Goal: Task Accomplishment & Management: Use online tool/utility

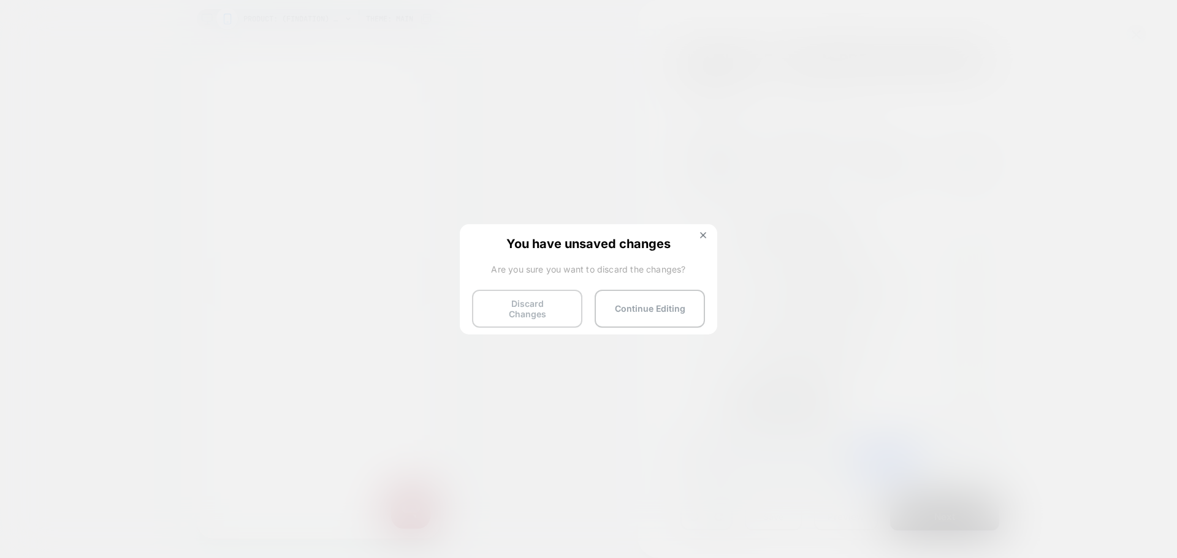
click at [541, 294] on button "Discard Changes" at bounding box center [527, 309] width 110 height 38
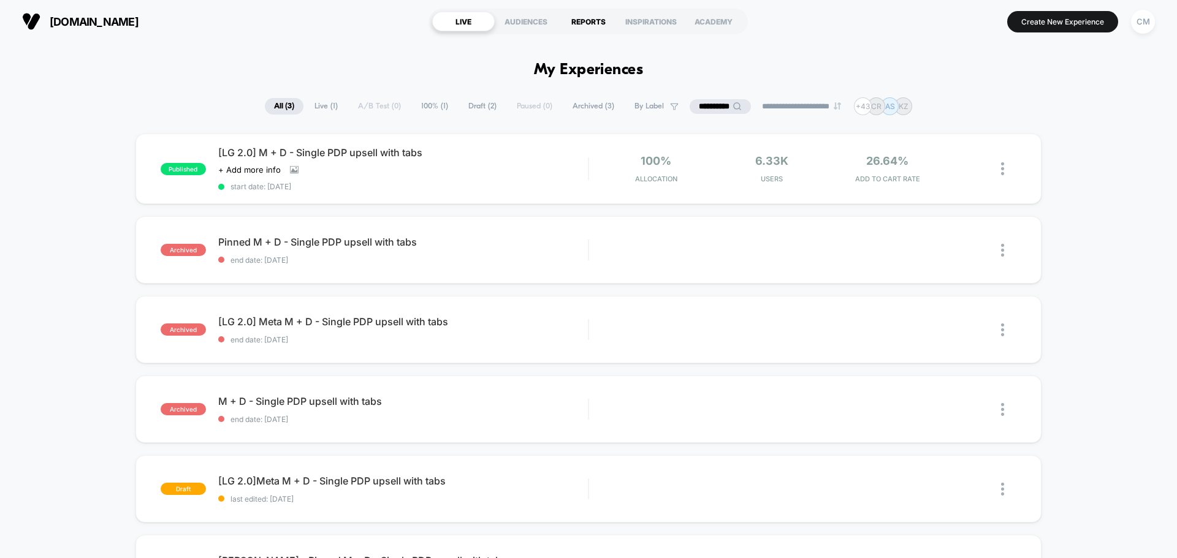
click at [572, 20] on div "REPORTS" at bounding box center [588, 22] width 63 height 20
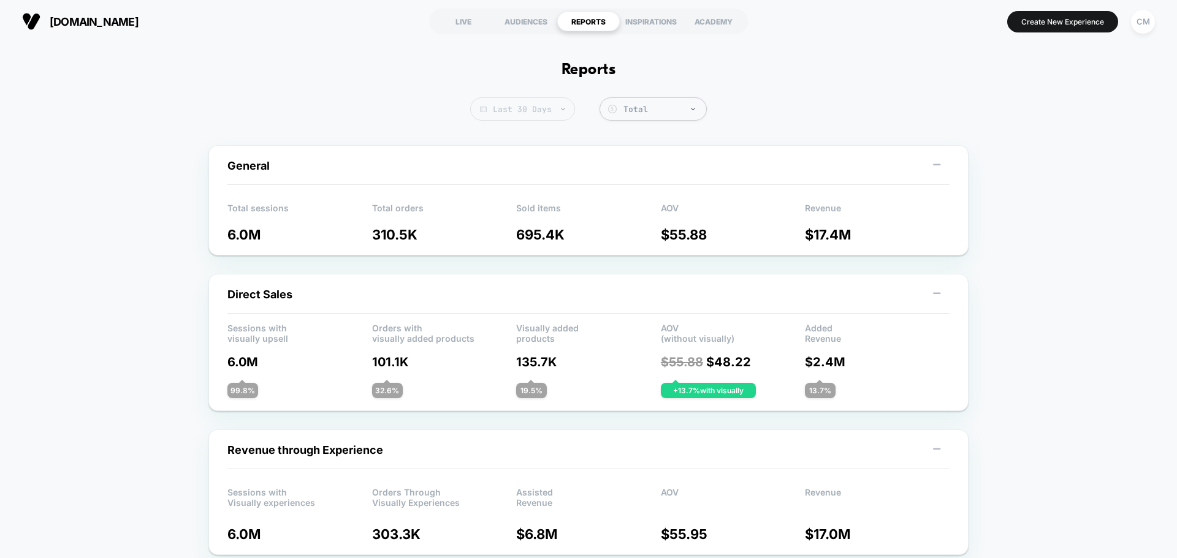
click at [557, 112] on span "Last 30 Days" at bounding box center [522, 108] width 105 height 23
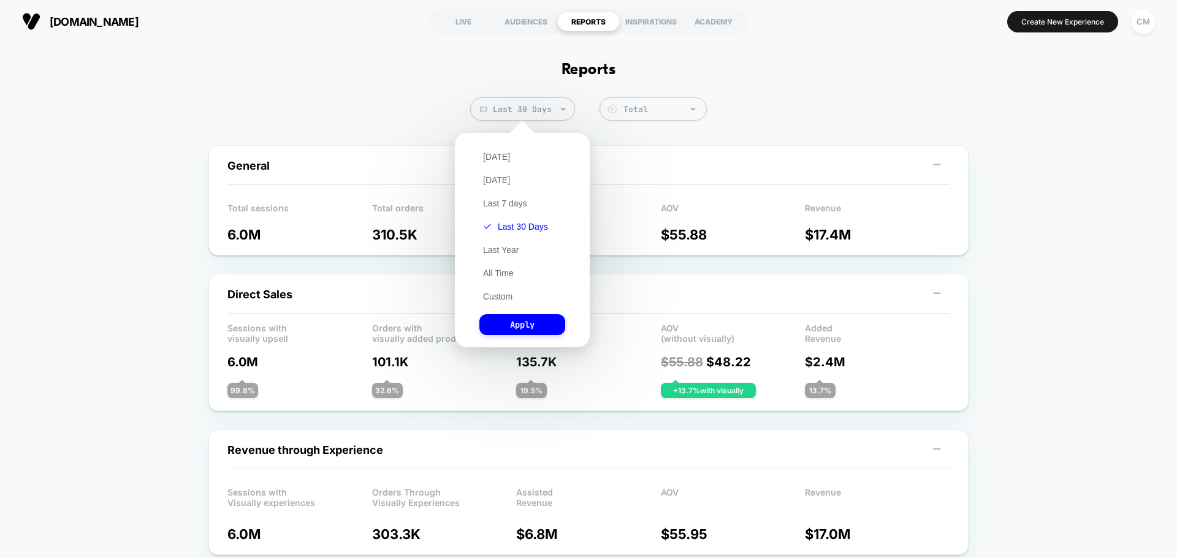
click at [490, 289] on div "[DATE] [DATE] Last 7 days Last 30 Days Last Year All Time Custom Apply" at bounding box center [522, 240] width 123 height 202
click at [490, 299] on button "Custom" at bounding box center [497, 296] width 37 height 11
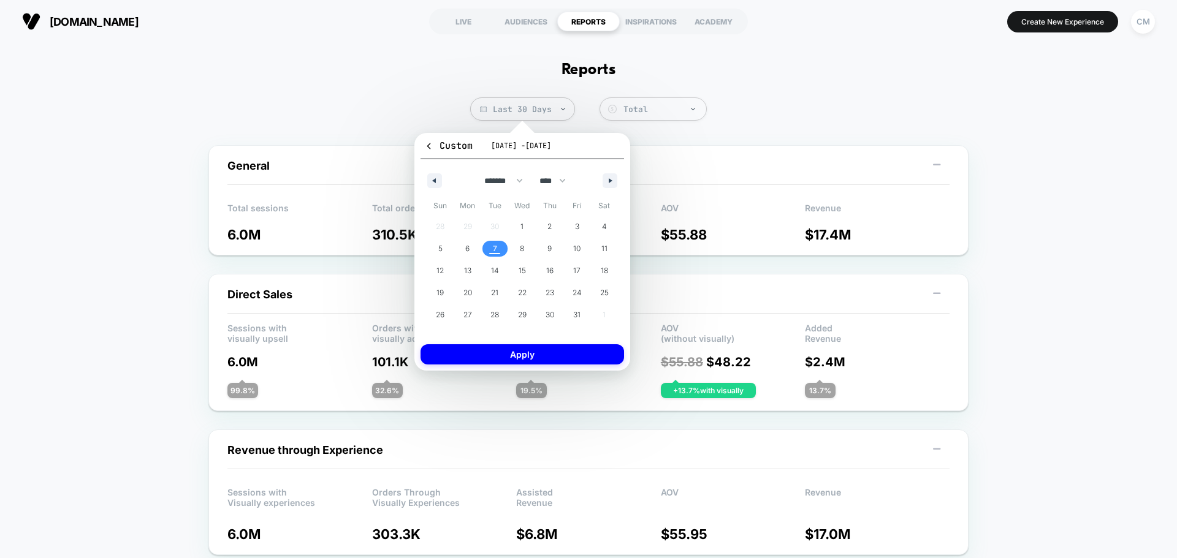
click at [439, 223] on div "28 29 30 1 2 3 4 5 6 7 8 9 10 11 12 13 14 15 16 17 18 19 20 21 22 23 24 25 26 2…" at bounding box center [522, 271] width 191 height 110
click at [436, 183] on icon "button" at bounding box center [433, 180] width 6 height 5
click at [445, 306] on button "28" at bounding box center [441, 315] width 28 height 22
click at [607, 181] on button "button" at bounding box center [610, 180] width 15 height 15
click at [603, 228] on span "4" at bounding box center [604, 227] width 5 height 22
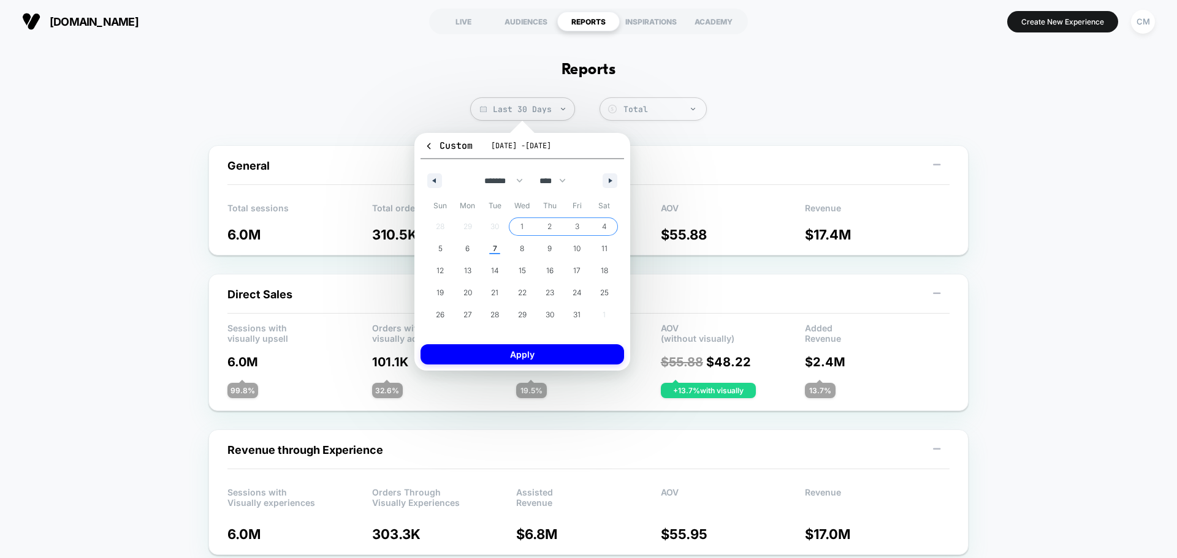
select select "*"
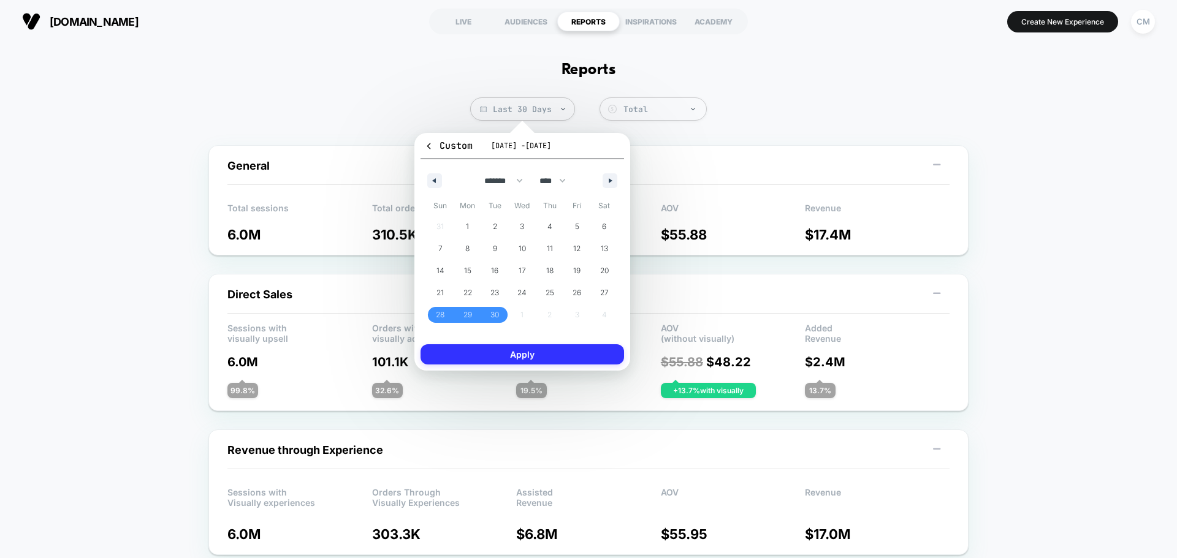
click at [561, 356] on button "Apply" at bounding box center [522, 354] width 204 height 20
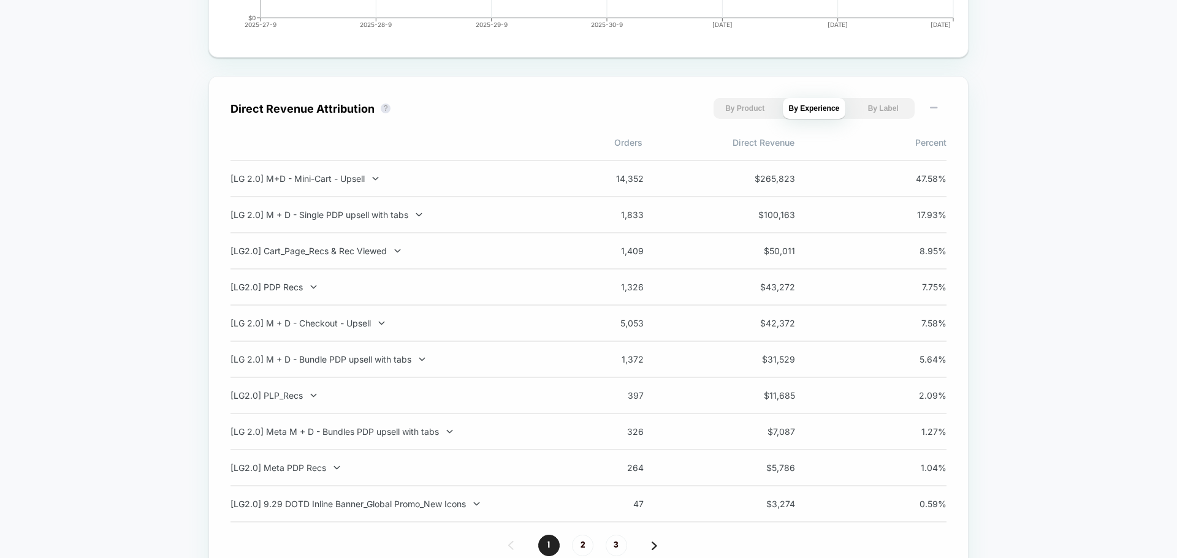
scroll to position [858, 0]
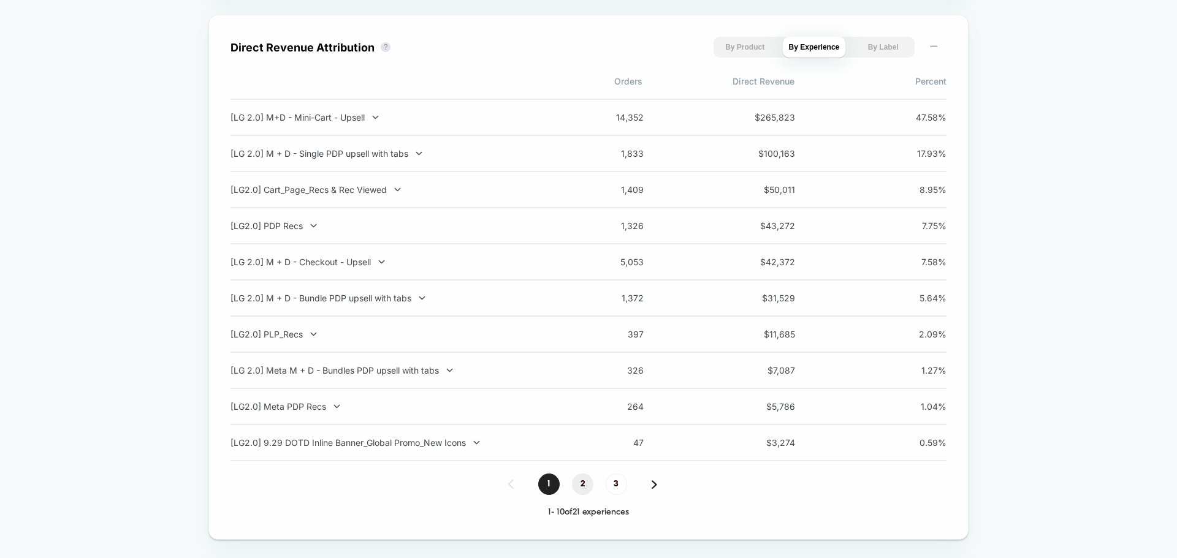
click at [582, 487] on span "2" at bounding box center [582, 484] width 21 height 21
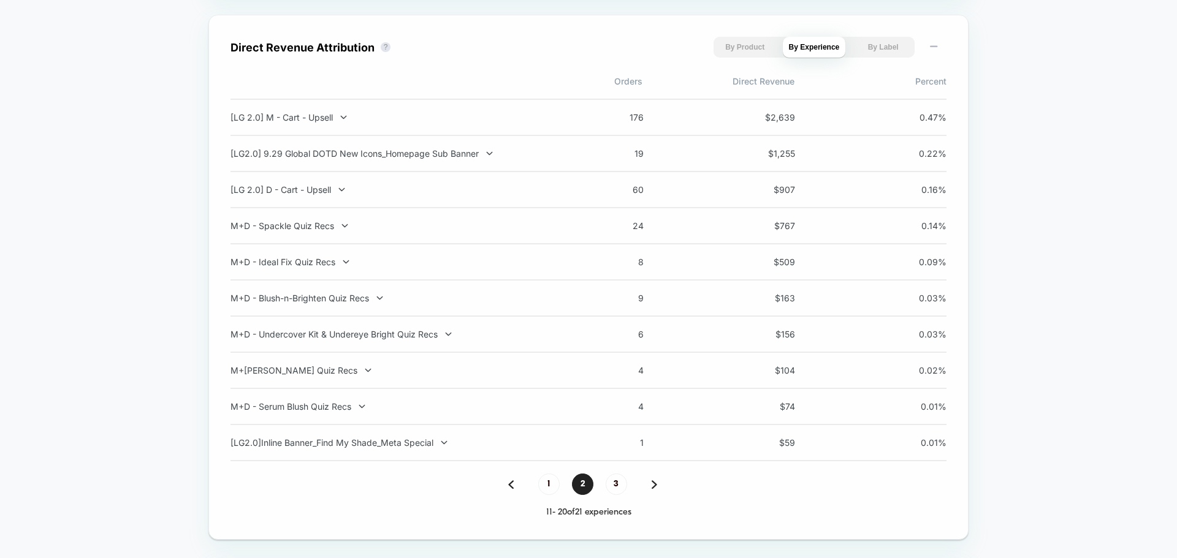
click at [512, 483] on img at bounding box center [511, 485] width 6 height 9
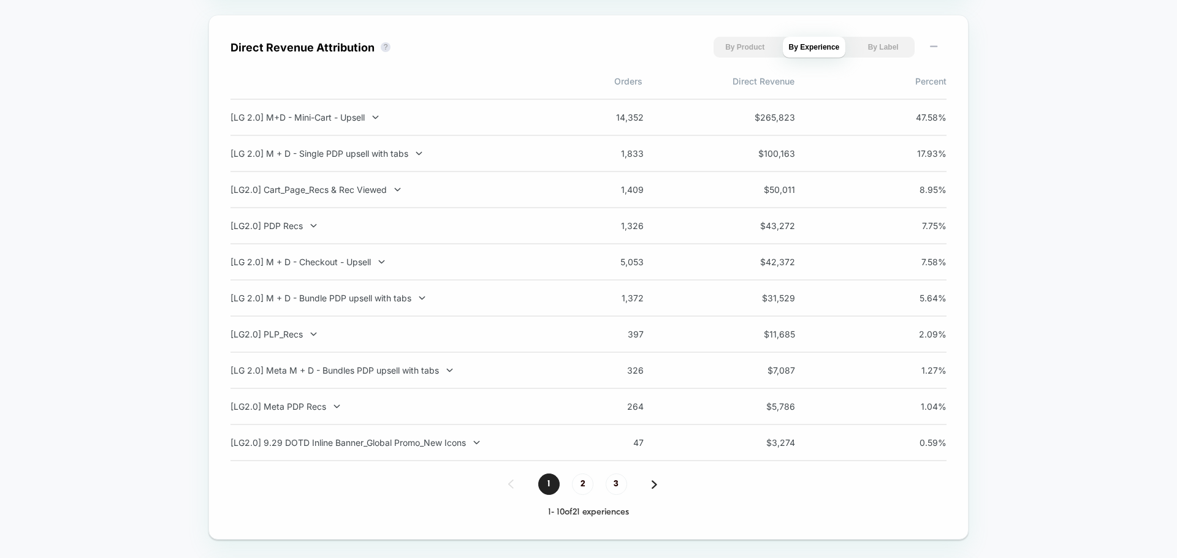
click at [743, 44] on button "By Product" at bounding box center [744, 47] width 63 height 21
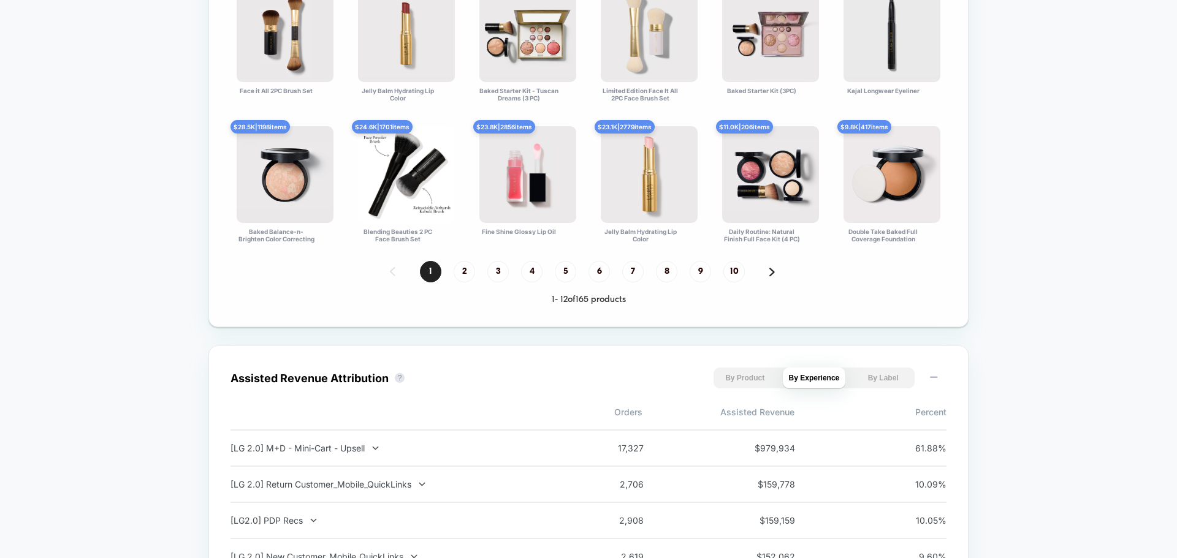
scroll to position [919, 0]
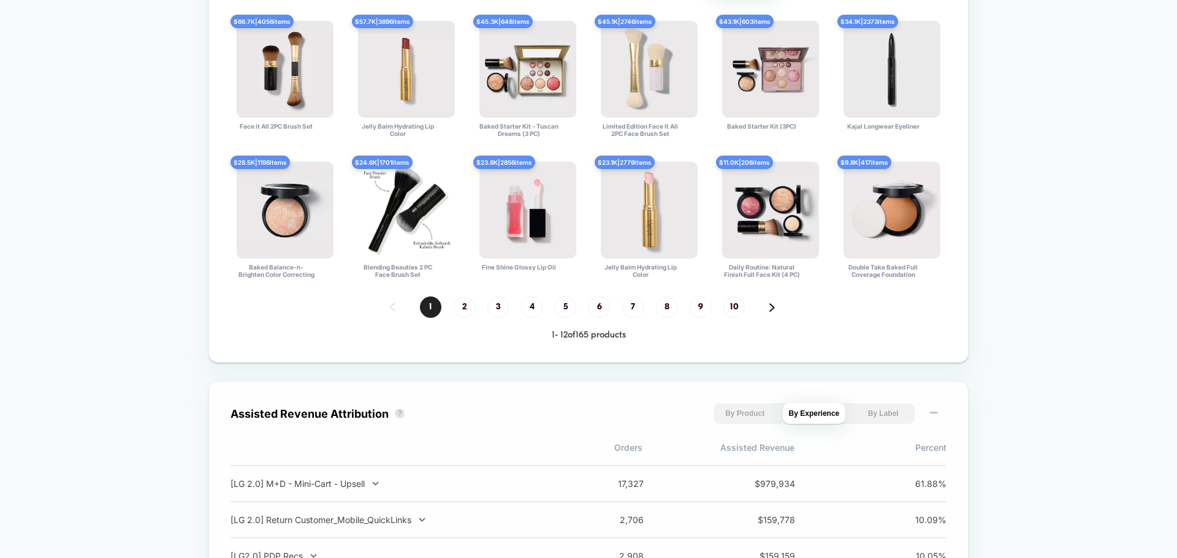
click at [729, 412] on button "By Product" at bounding box center [744, 413] width 63 height 21
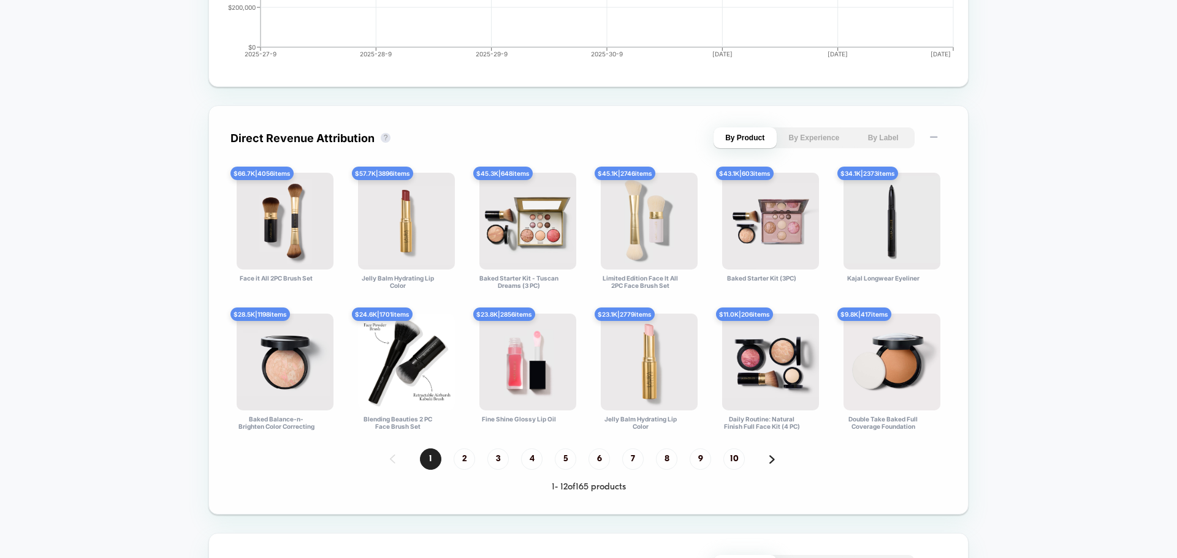
scroll to position [736, 0]
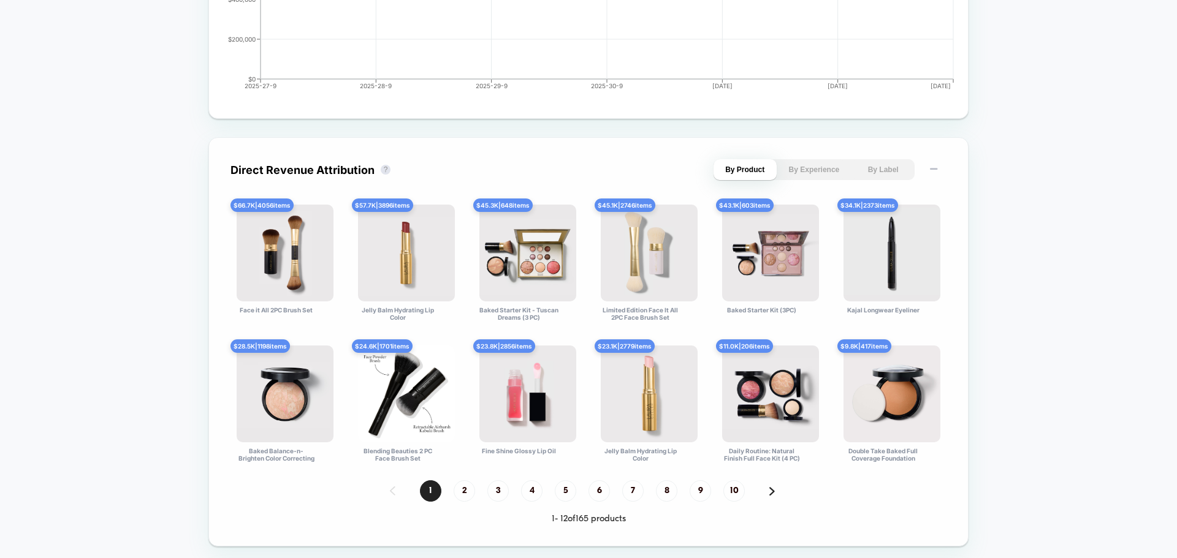
click at [821, 176] on button "By Experience" at bounding box center [814, 169] width 63 height 21
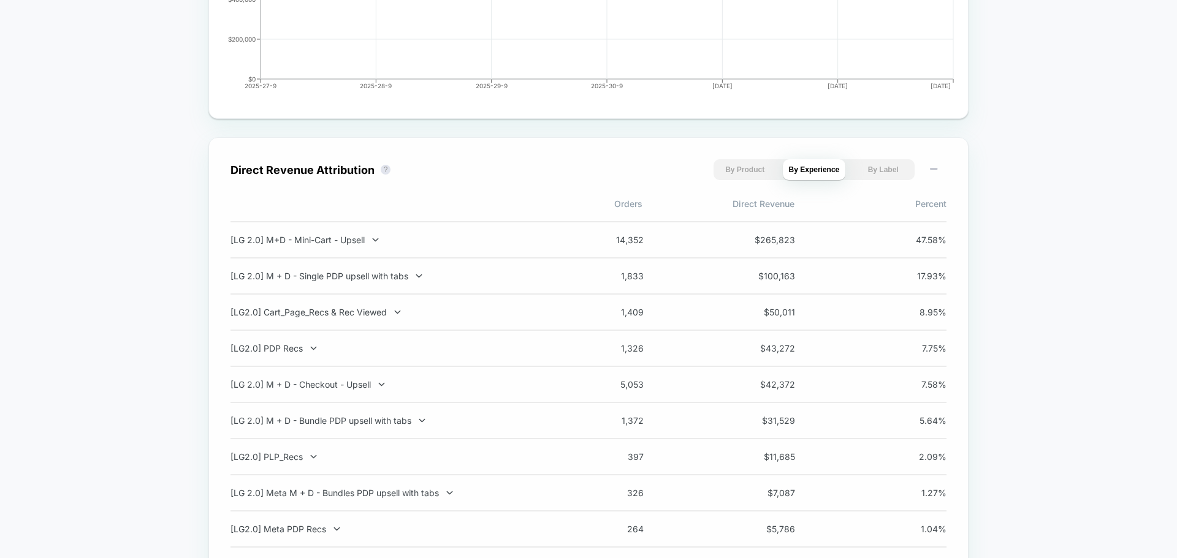
click at [751, 170] on button "By Product" at bounding box center [744, 169] width 63 height 21
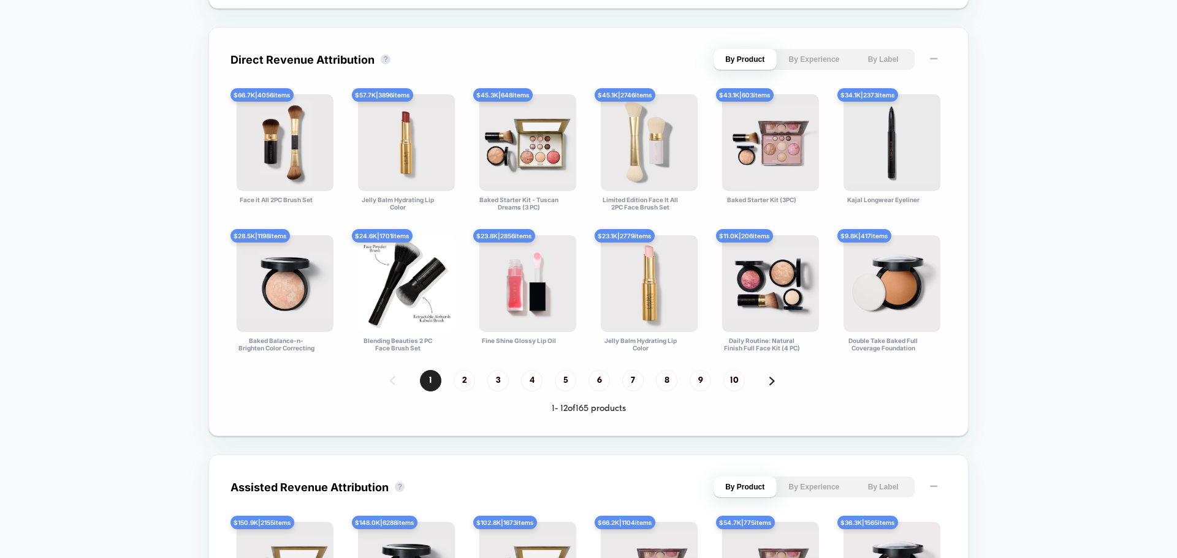
scroll to position [1042, 0]
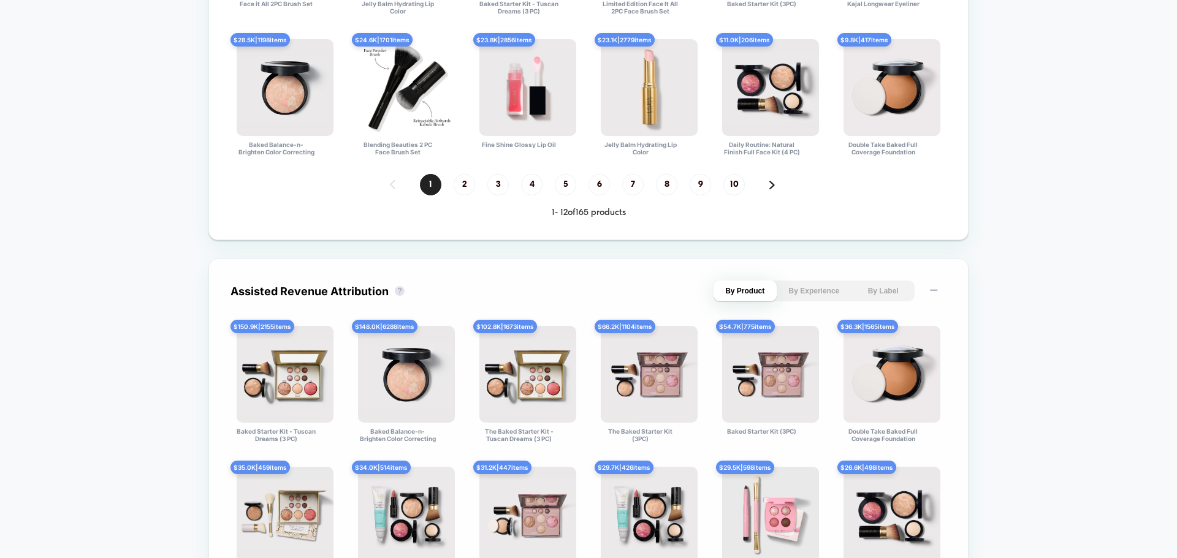
click at [826, 289] on button "By Experience" at bounding box center [814, 291] width 63 height 21
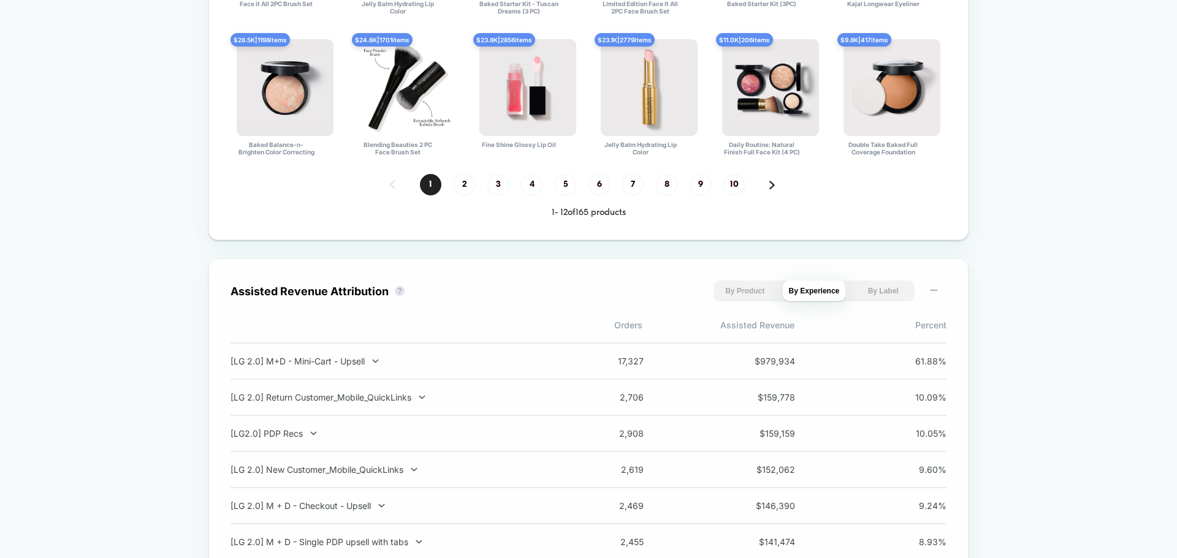
click at [880, 299] on button "By Label" at bounding box center [882, 291] width 63 height 21
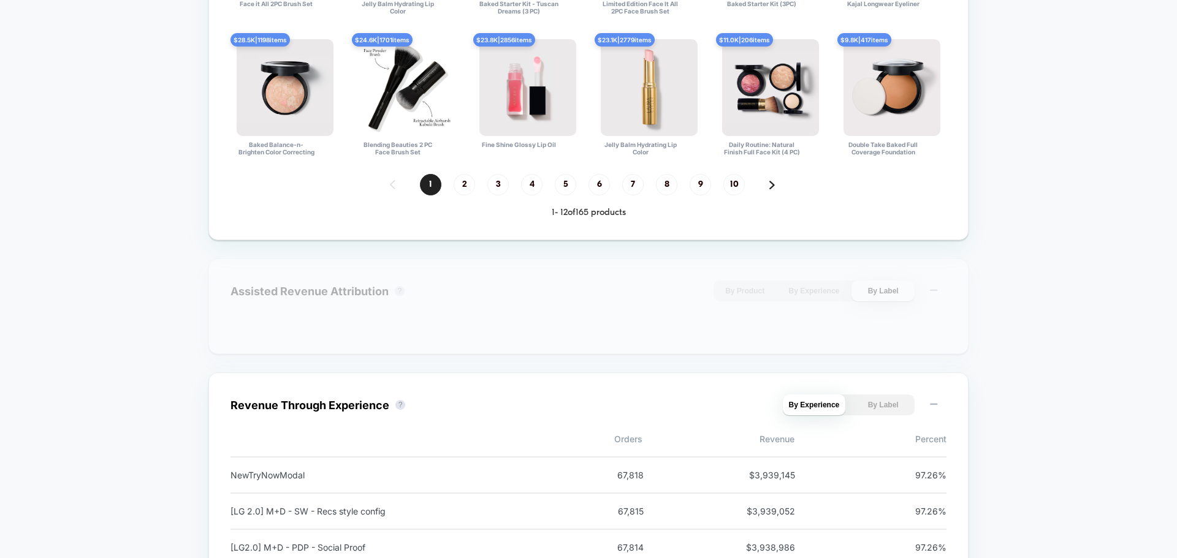
click at [821, 295] on button "By Experience" at bounding box center [814, 291] width 63 height 21
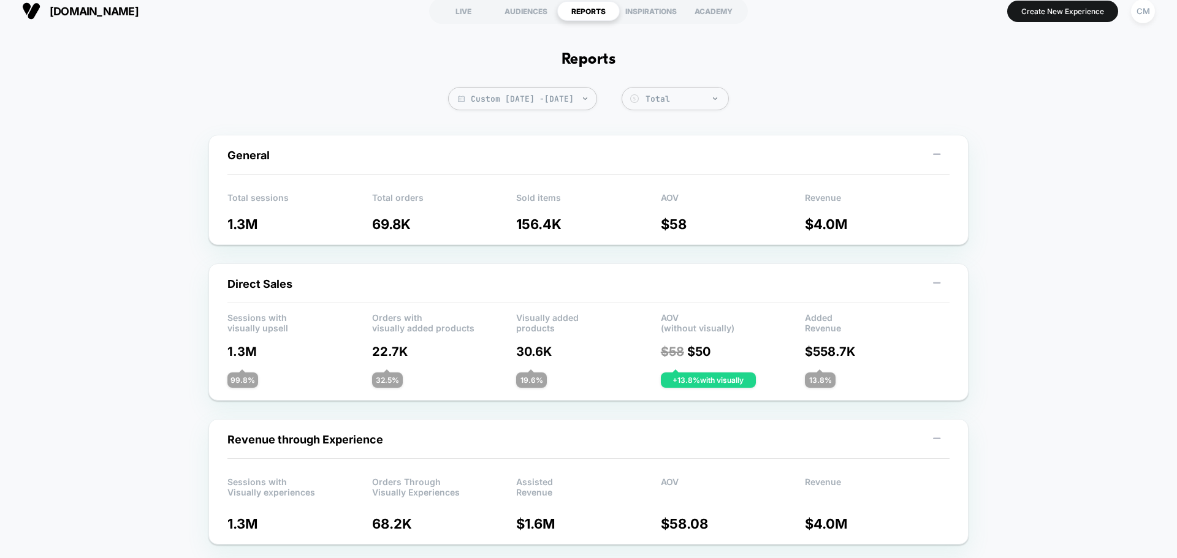
scroll to position [0, 0]
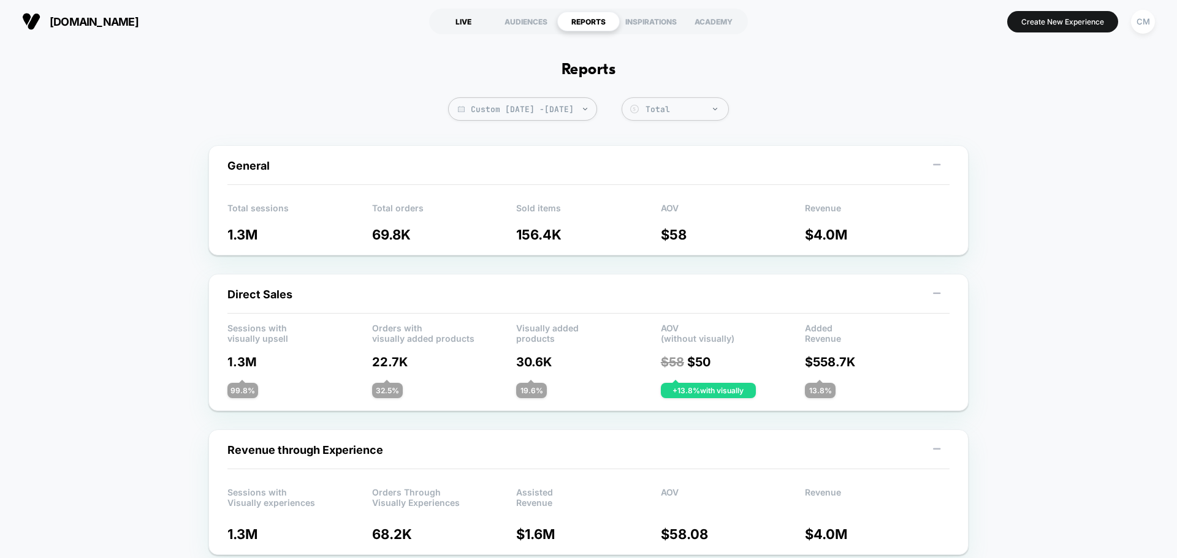
click at [467, 28] on div "LIVE" at bounding box center [463, 22] width 63 height 20
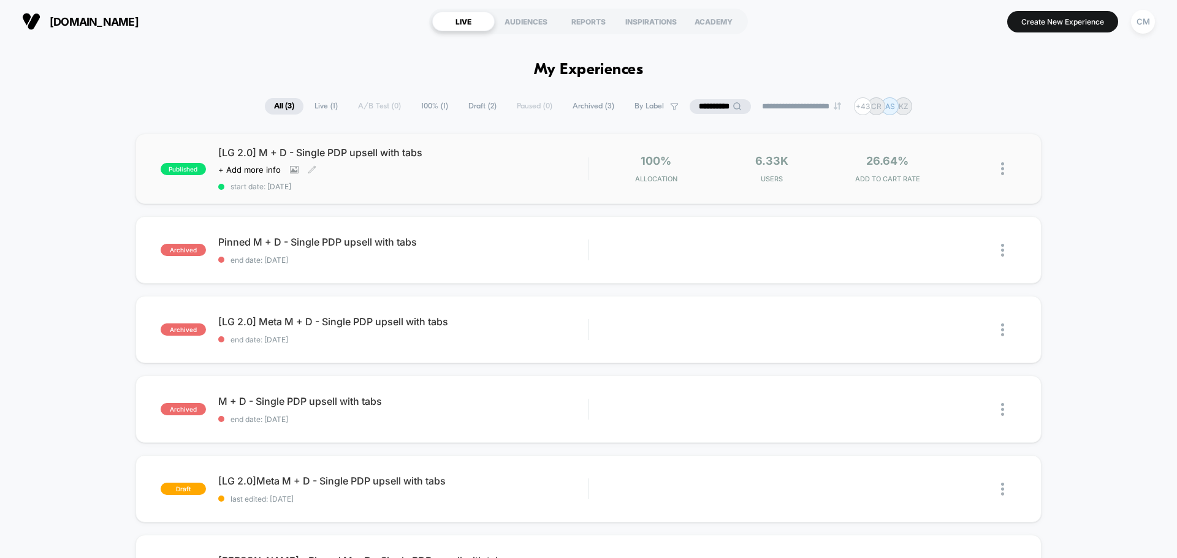
click at [561, 170] on div "[LG 2.0] M + D - Single PDP upsell with tabs Click to view images Click to edit…" at bounding box center [403, 168] width 370 height 45
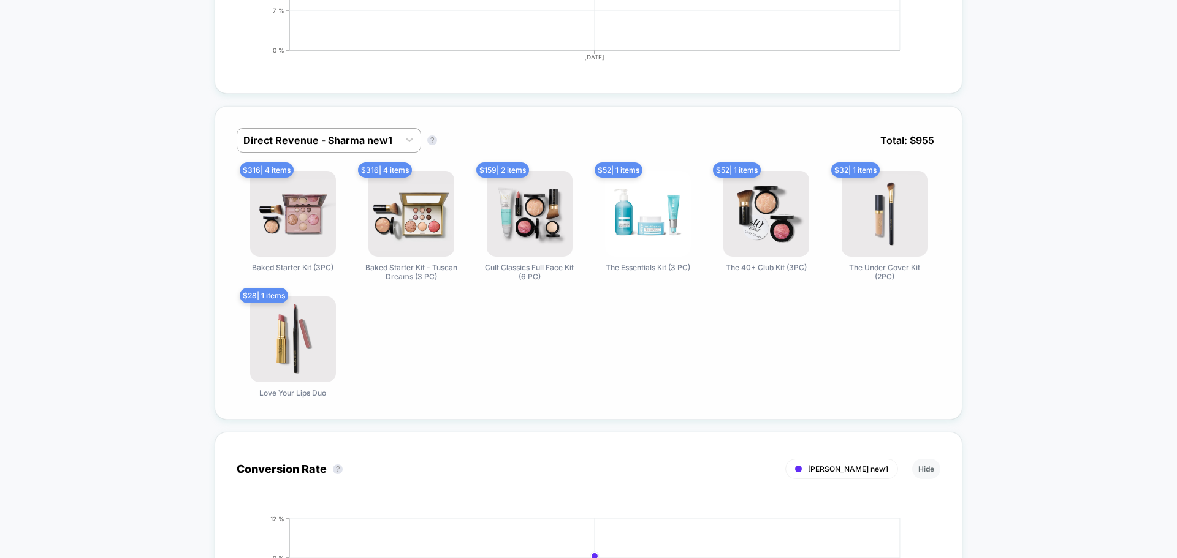
scroll to position [858, 0]
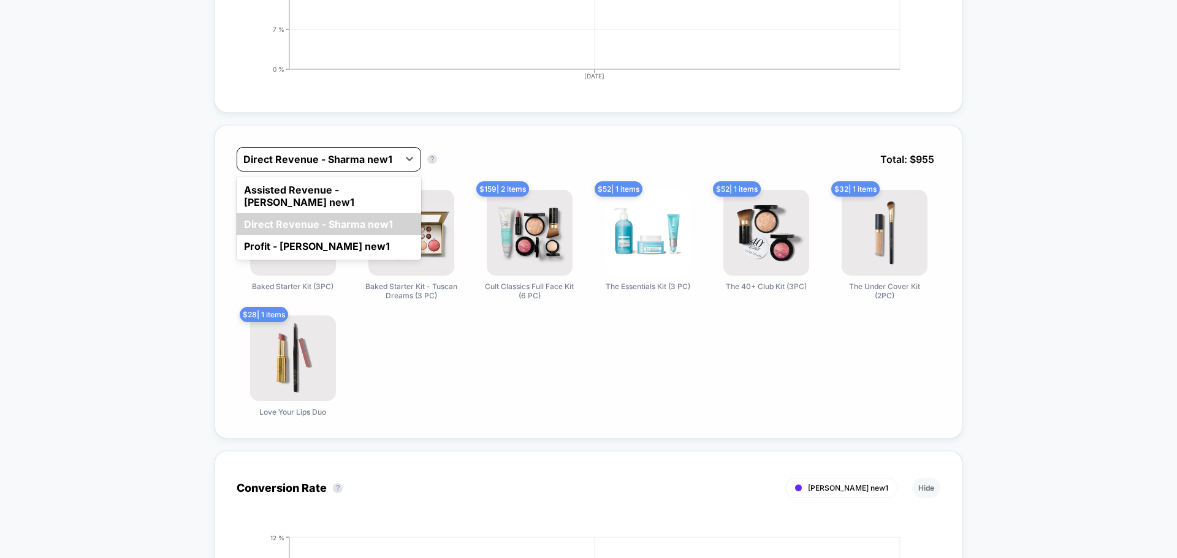
click at [319, 165] on div at bounding box center [317, 159] width 149 height 15
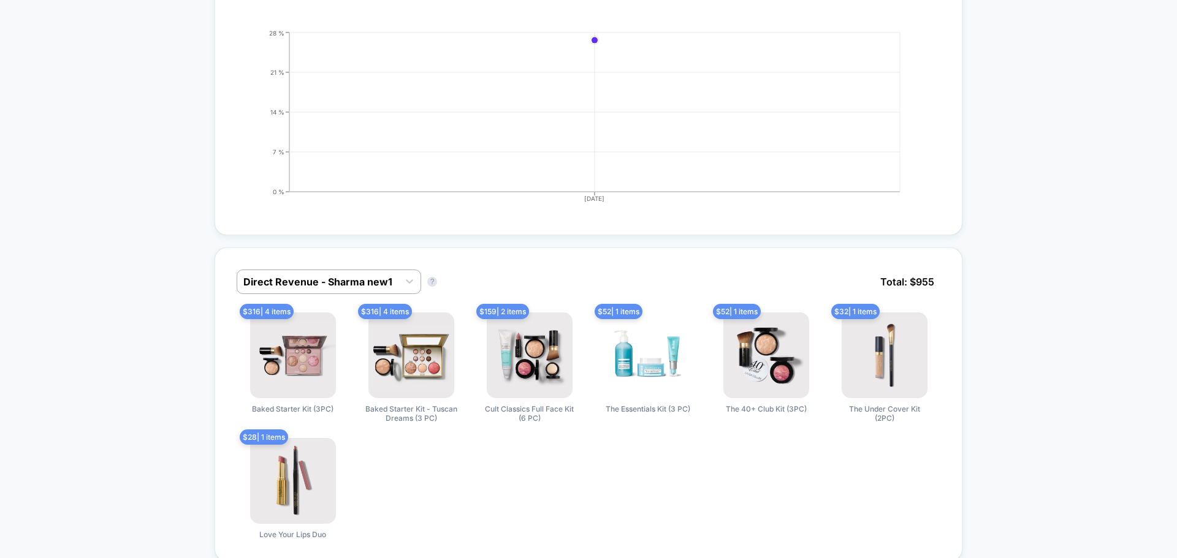
scroll to position [797, 0]
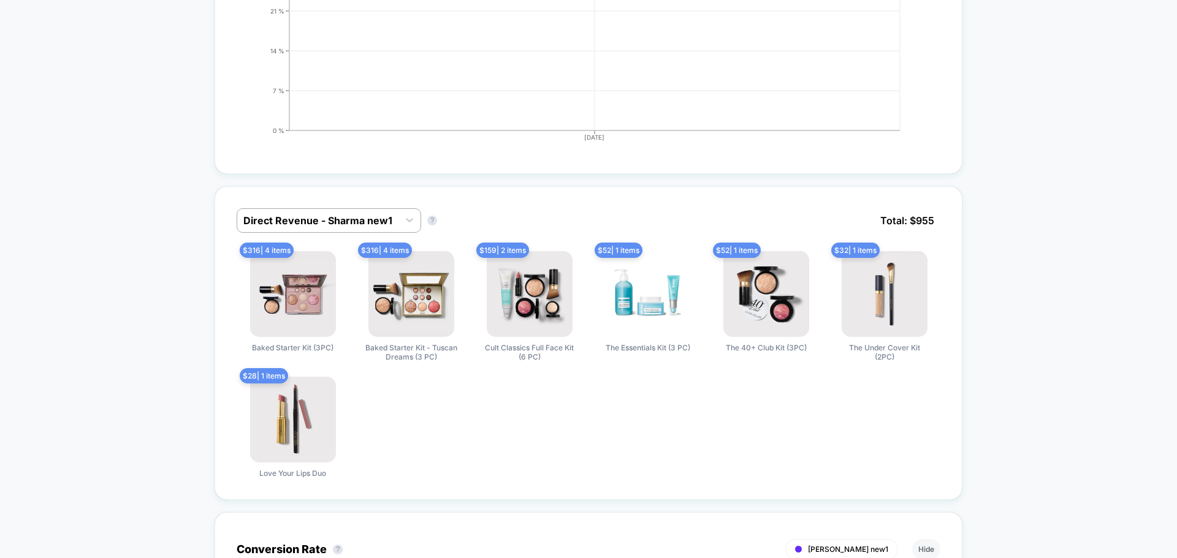
drag, startPoint x: 606, startPoint y: 7, endPoint x: 123, endPoint y: 210, distance: 524.7
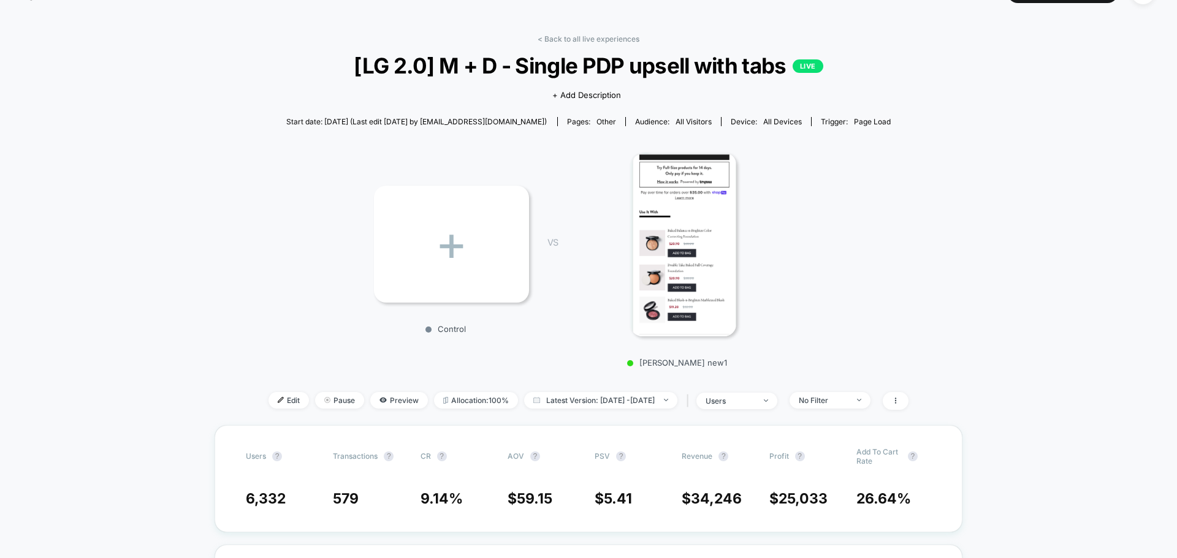
scroll to position [0, 0]
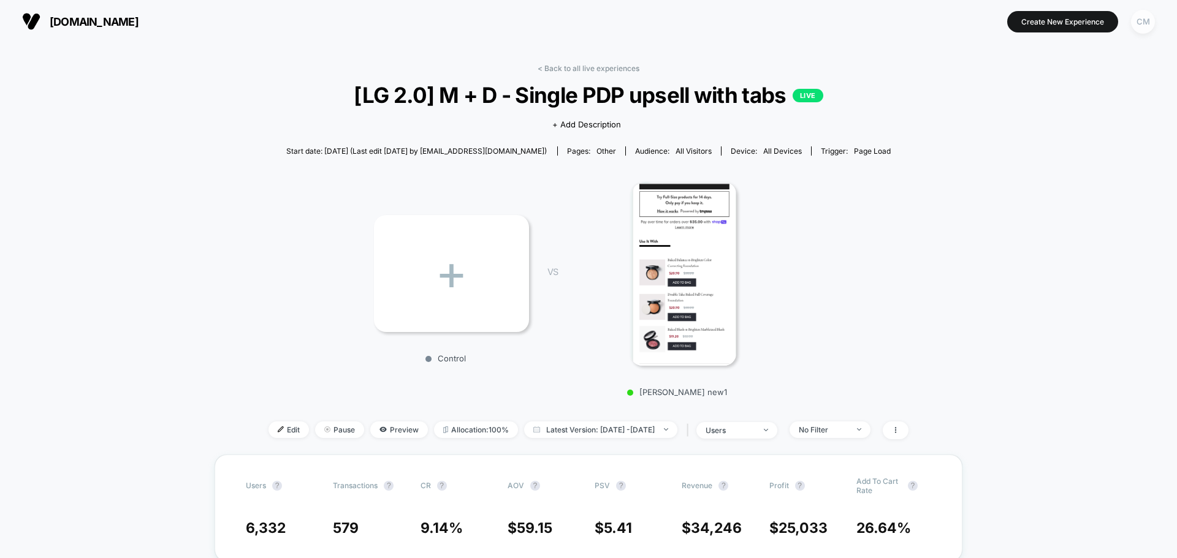
click at [1141, 29] on div "CM" at bounding box center [1143, 22] width 24 height 24
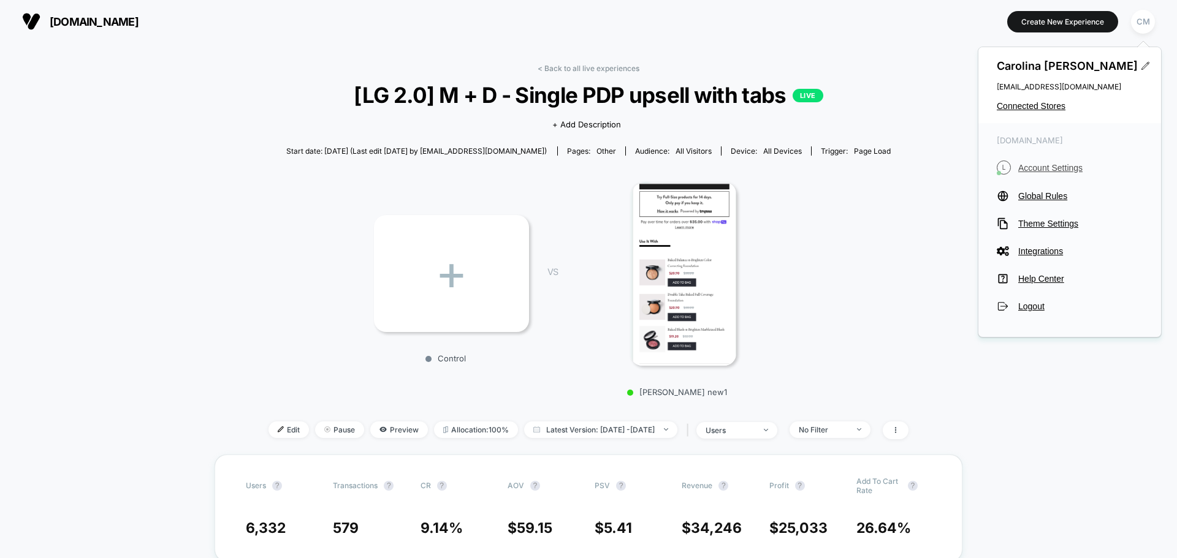
click at [1054, 165] on span "Account Settings" at bounding box center [1080, 168] width 124 height 10
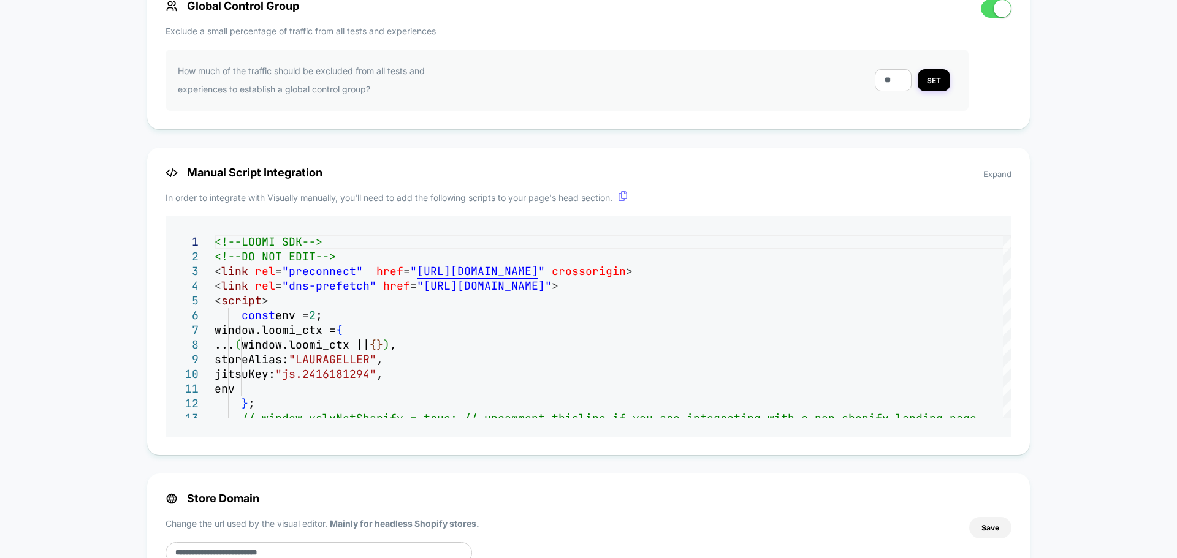
scroll to position [1002, 0]
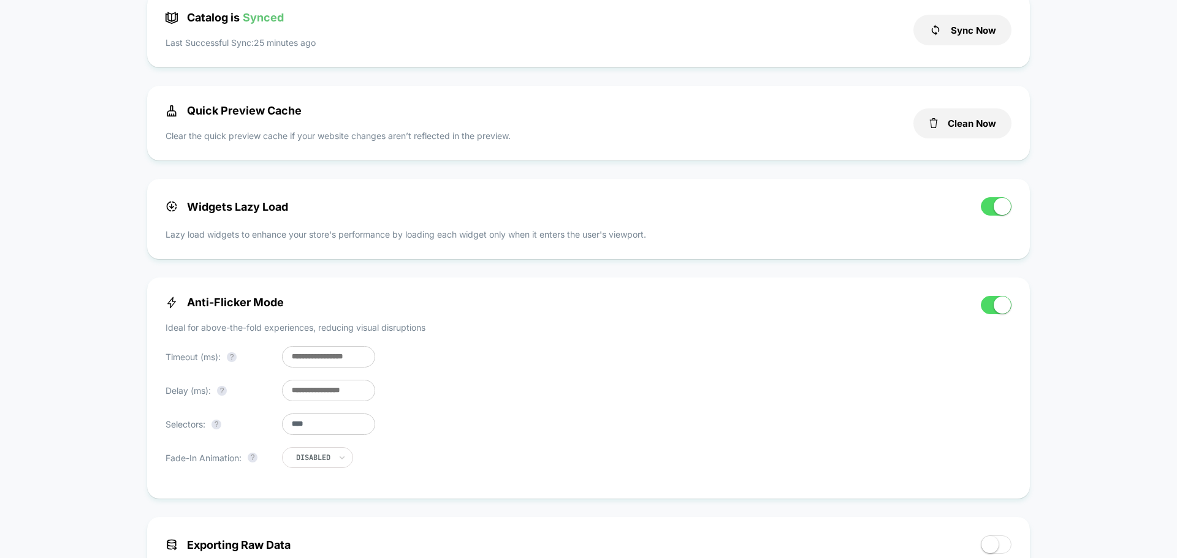
scroll to position [83, 0]
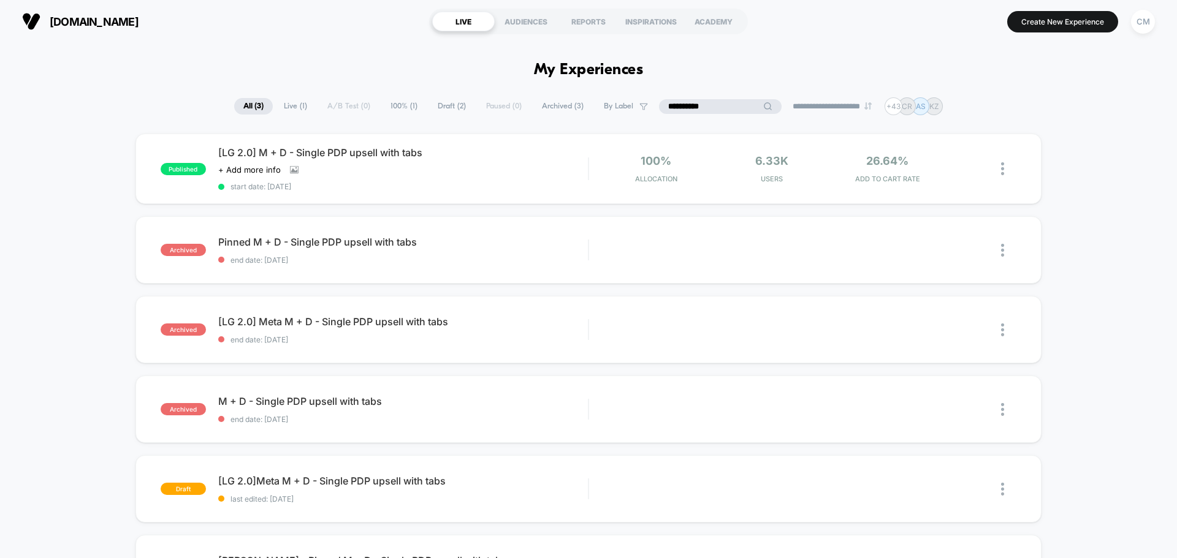
click at [713, 106] on input "**********" at bounding box center [720, 106] width 123 height 15
drag, startPoint x: 703, startPoint y: 102, endPoint x: 639, endPoint y: 96, distance: 64.7
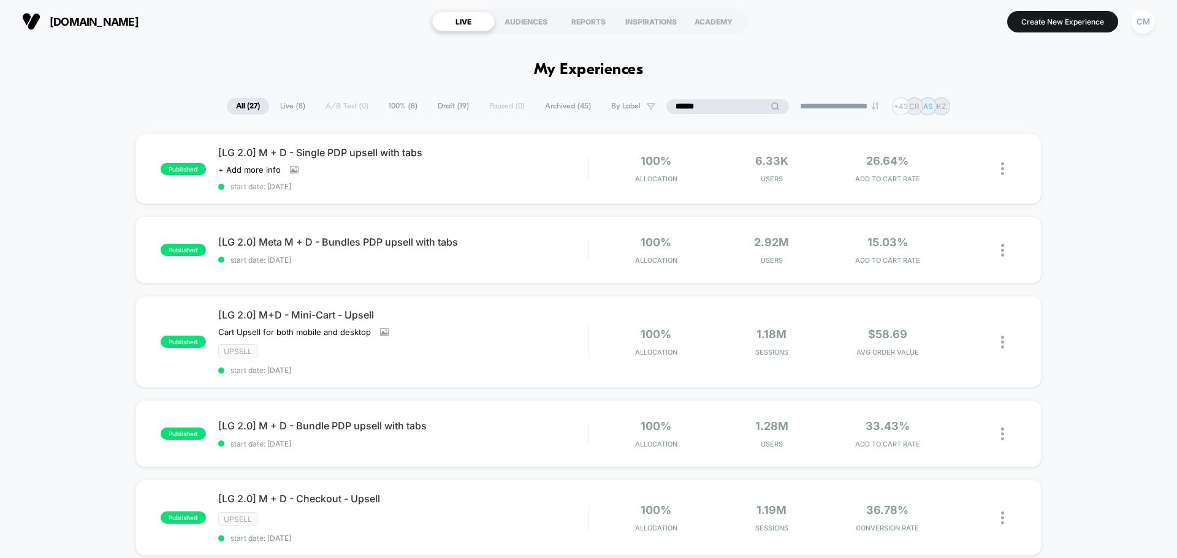
type input "******"
click at [446, 328] on div "Cart Upsell for both mobile and desktop Click to view images Click to edit expe…" at bounding box center [347, 332] width 259 height 10
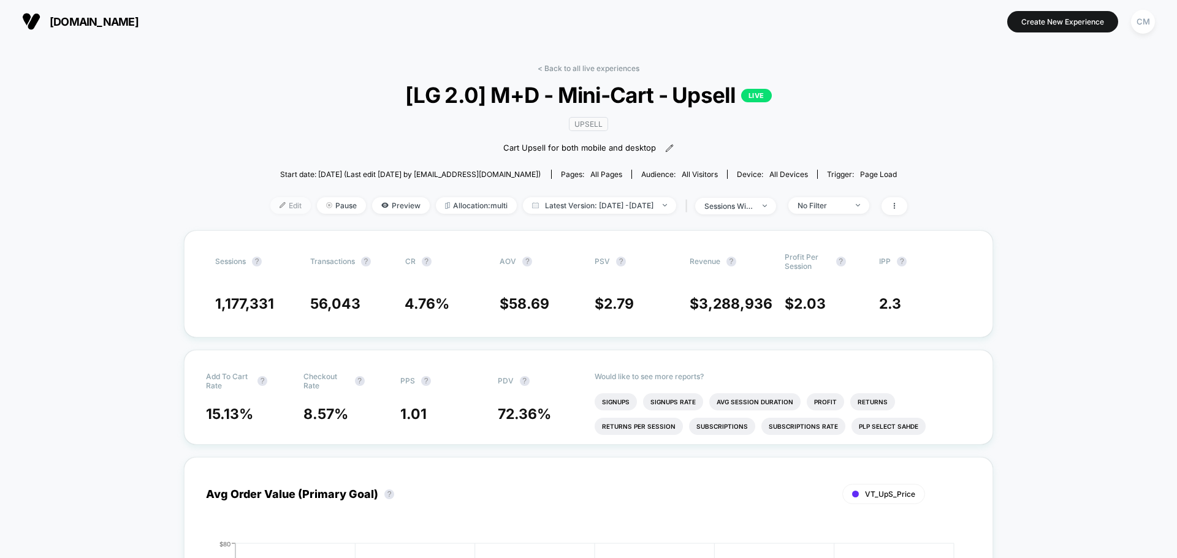
click at [275, 210] on span "Edit" at bounding box center [290, 205] width 40 height 17
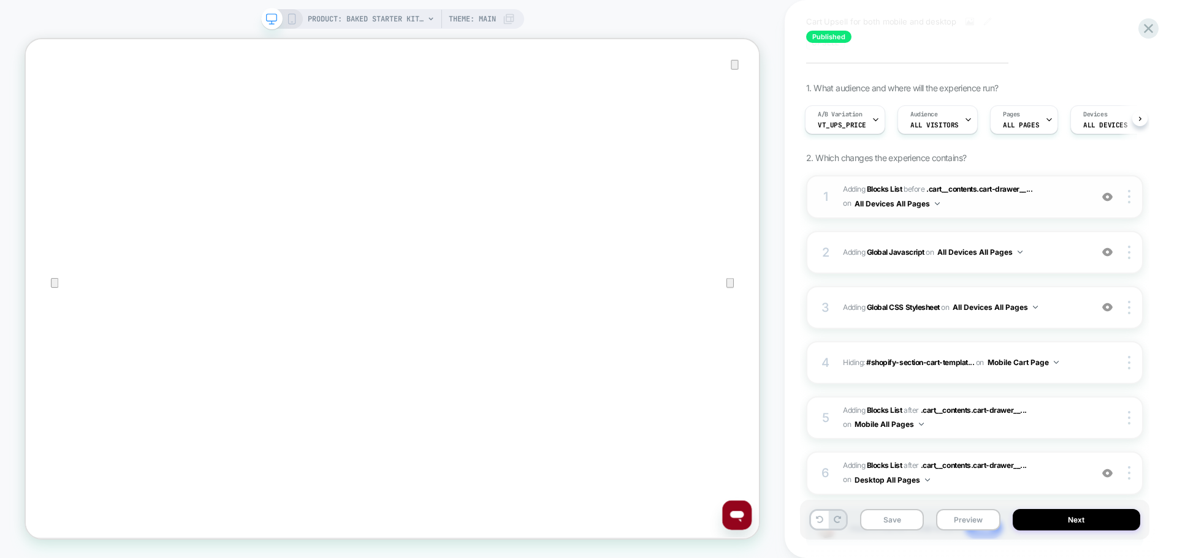
click at [1007, 214] on div "1 #_loomi_addon_1708941549518_dup1749582169_dup1753298408 Adding Blocks List BE…" at bounding box center [974, 197] width 337 height 44
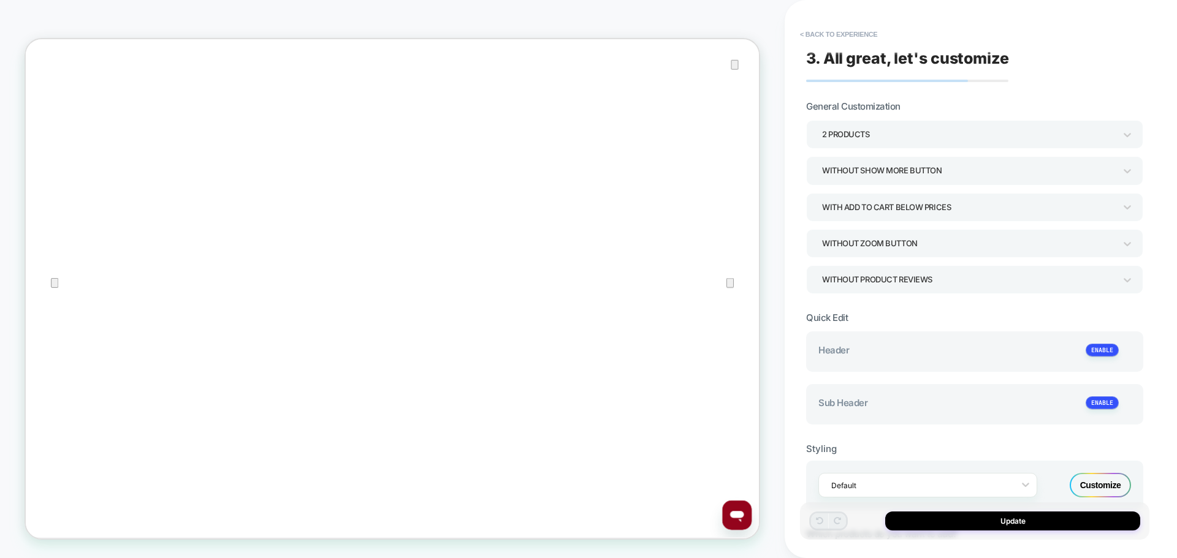
type textarea "*"
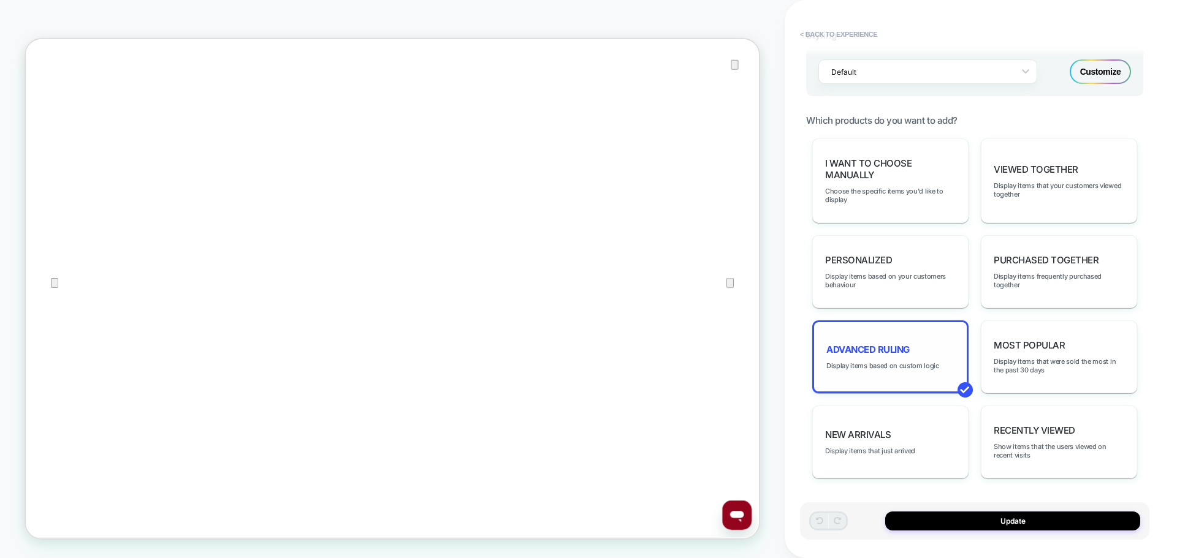
click at [915, 332] on div "Advanced Ruling Display items based on custom logic" at bounding box center [890, 357] width 156 height 73
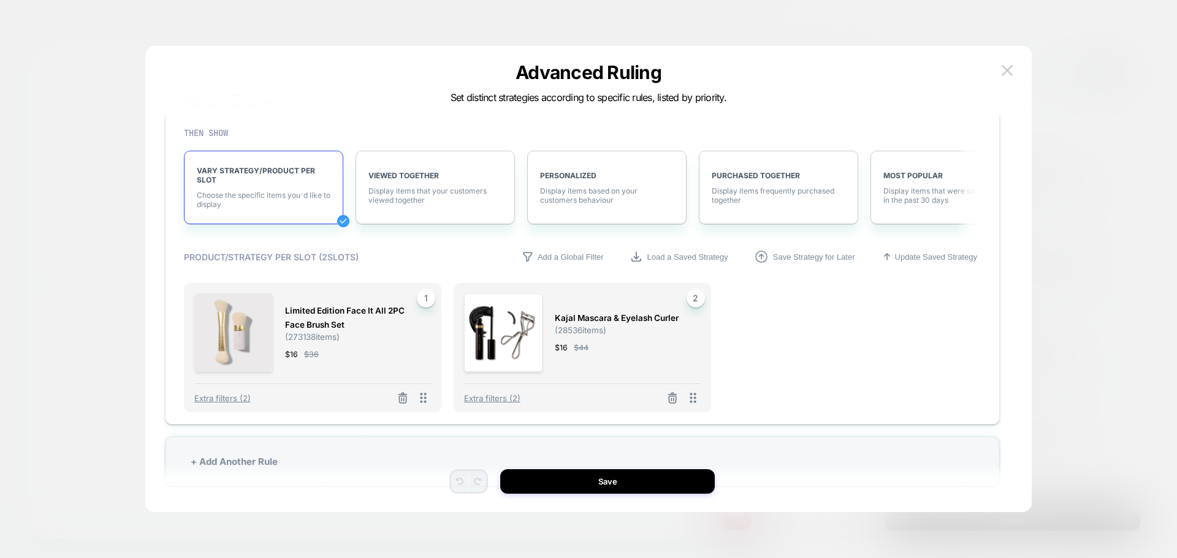
scroll to position [400, 0]
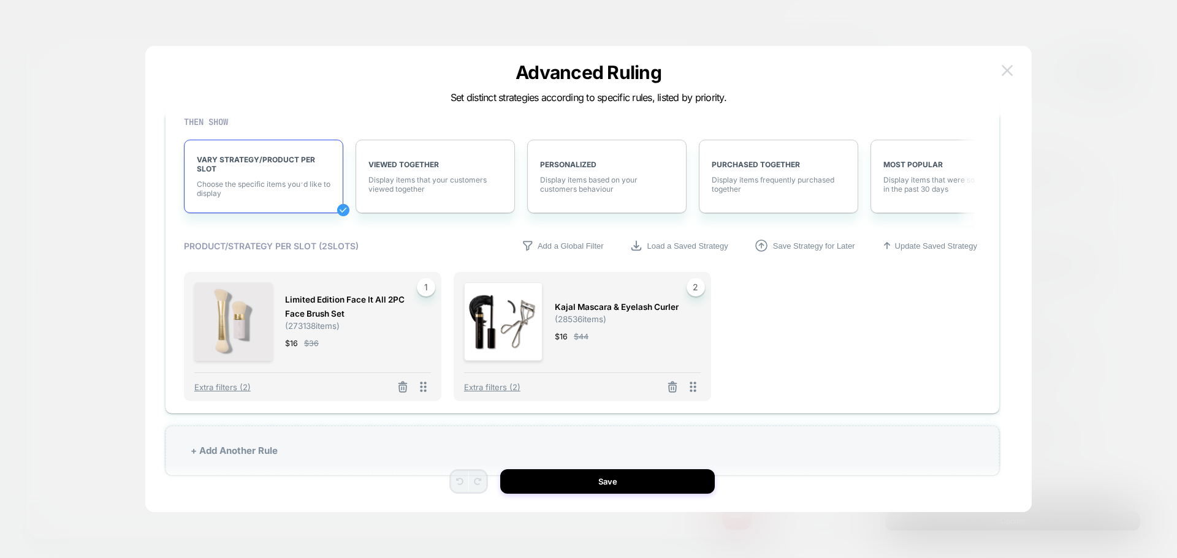
click at [999, 74] on button at bounding box center [1007, 70] width 18 height 18
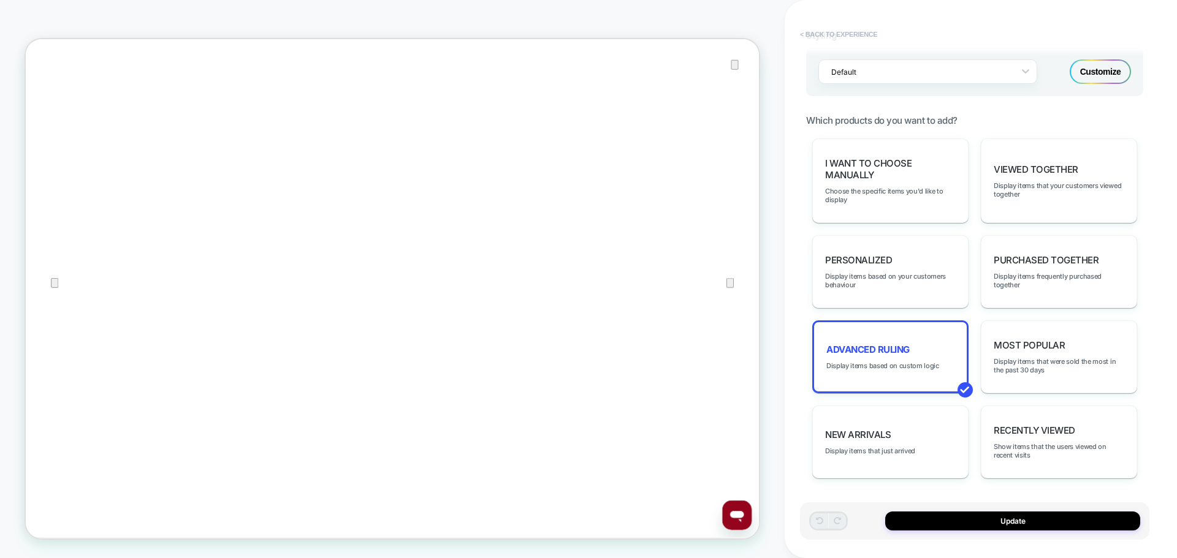
click at [813, 31] on button "< Back to experience" at bounding box center [838, 35] width 89 height 20
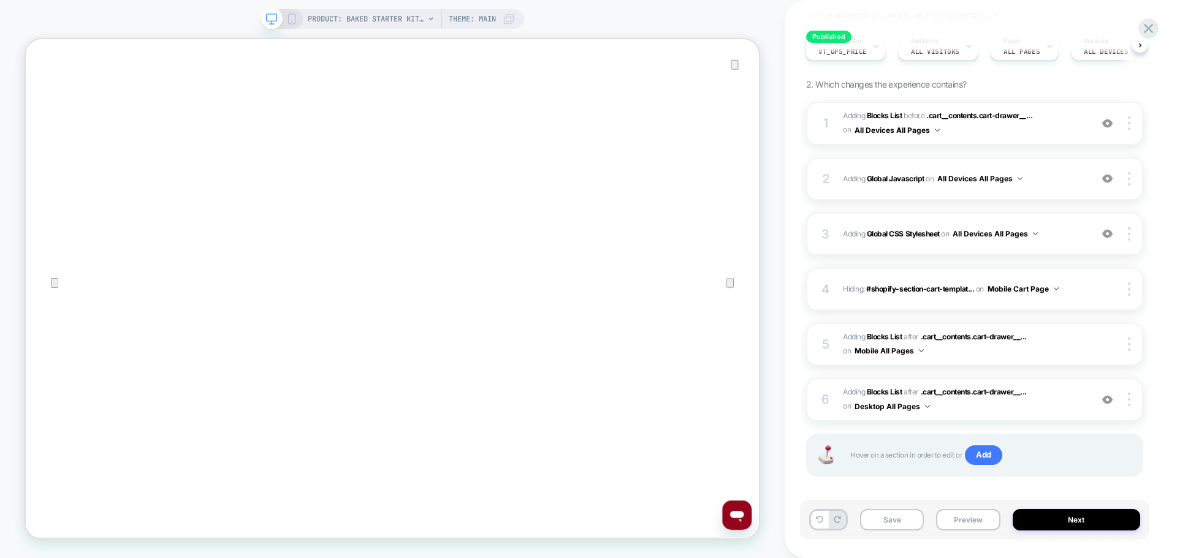
scroll to position [145, 0]
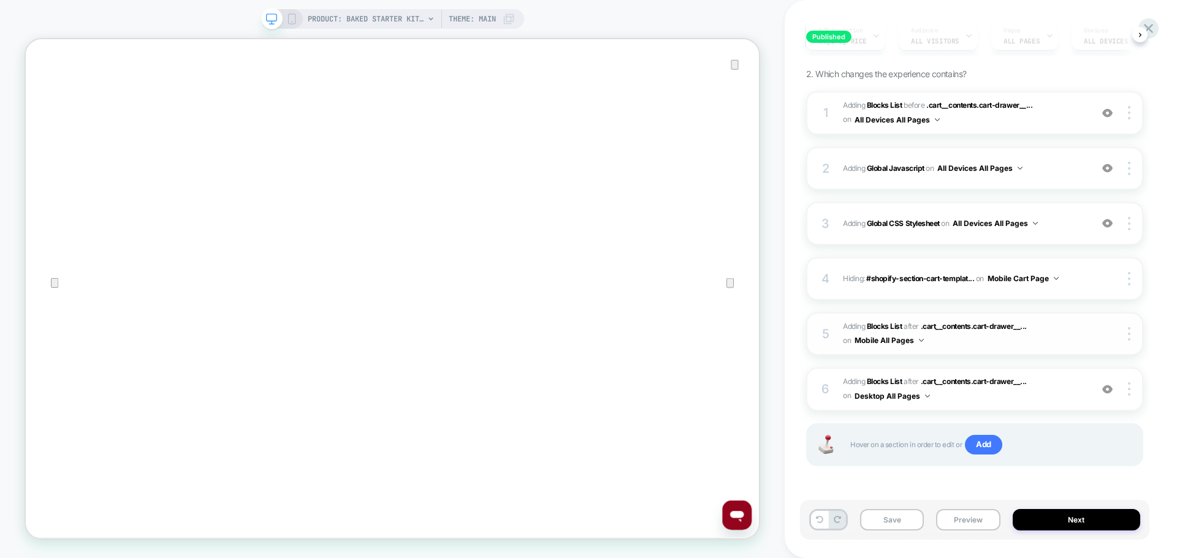
click at [1062, 330] on span "#_loomi_addon_1750269137742_dup1753298408 Adding Blocks List AFTER .cart__conte…" at bounding box center [964, 334] width 242 height 29
click at [954, 349] on div "5 #_loomi_addon_1750269137742_dup1753298408 Adding Blocks List AFTER .cart__con…" at bounding box center [974, 335] width 337 height 44
click at [884, 339] on button "Mobile All Pages" at bounding box center [888, 340] width 69 height 15
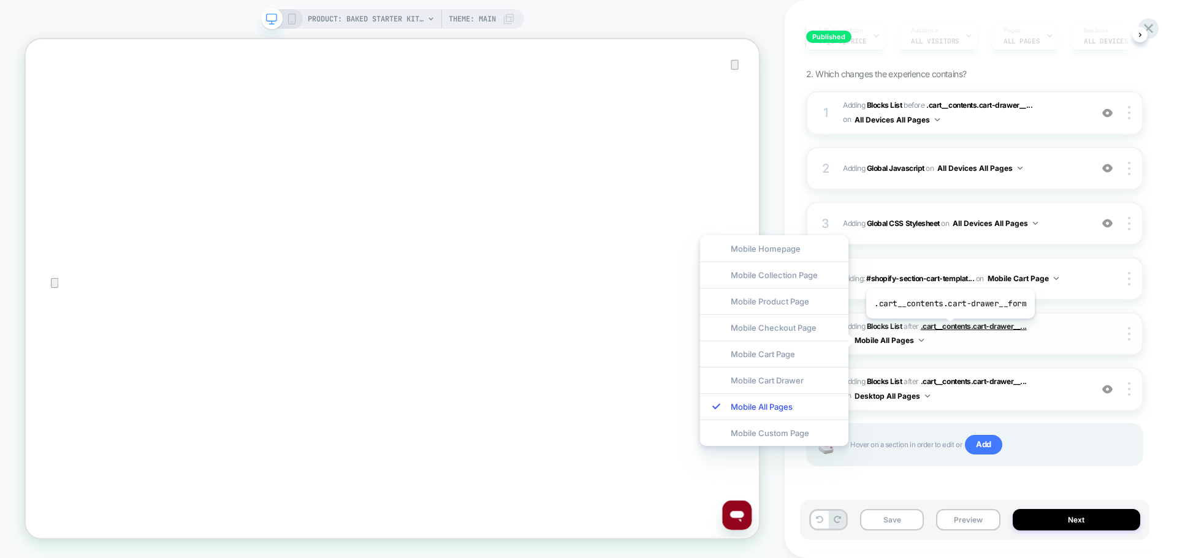
click at [948, 328] on span ".cart__contents.cart-drawer__..." at bounding box center [974, 326] width 106 height 9
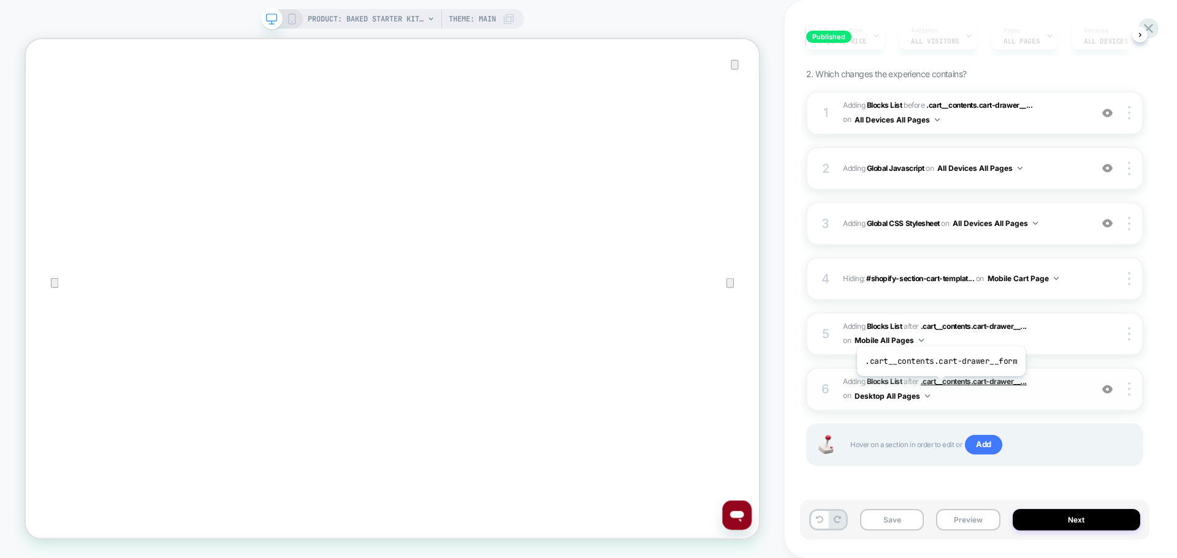
click at [939, 386] on span ".cart__contents.cart-drawer__..." at bounding box center [974, 381] width 106 height 9
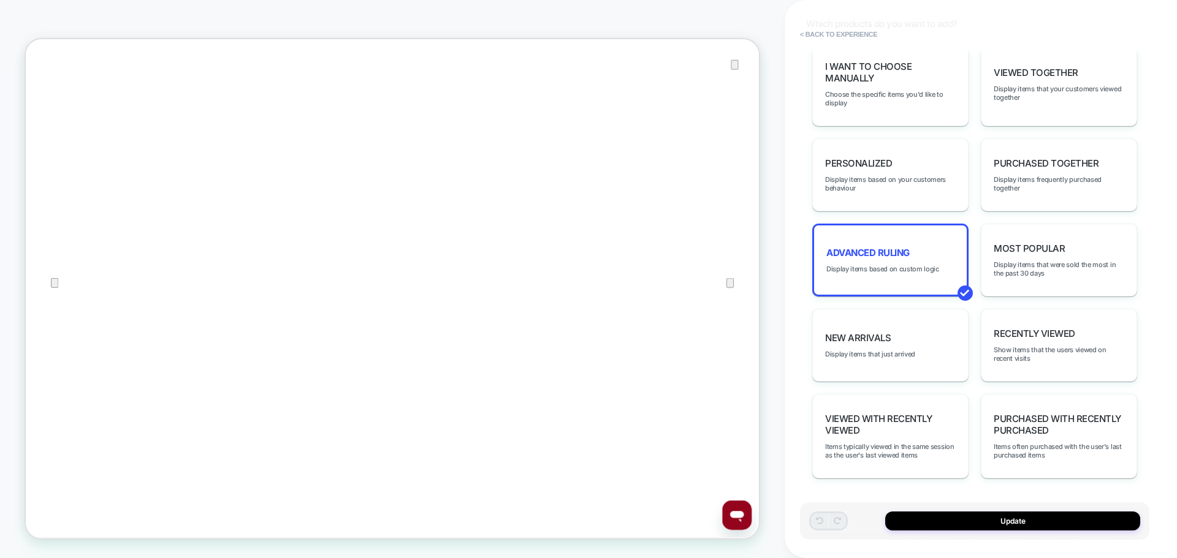
scroll to position [96, 0]
click at [865, 273] on span "Display items based on custom logic" at bounding box center [882, 269] width 113 height 9
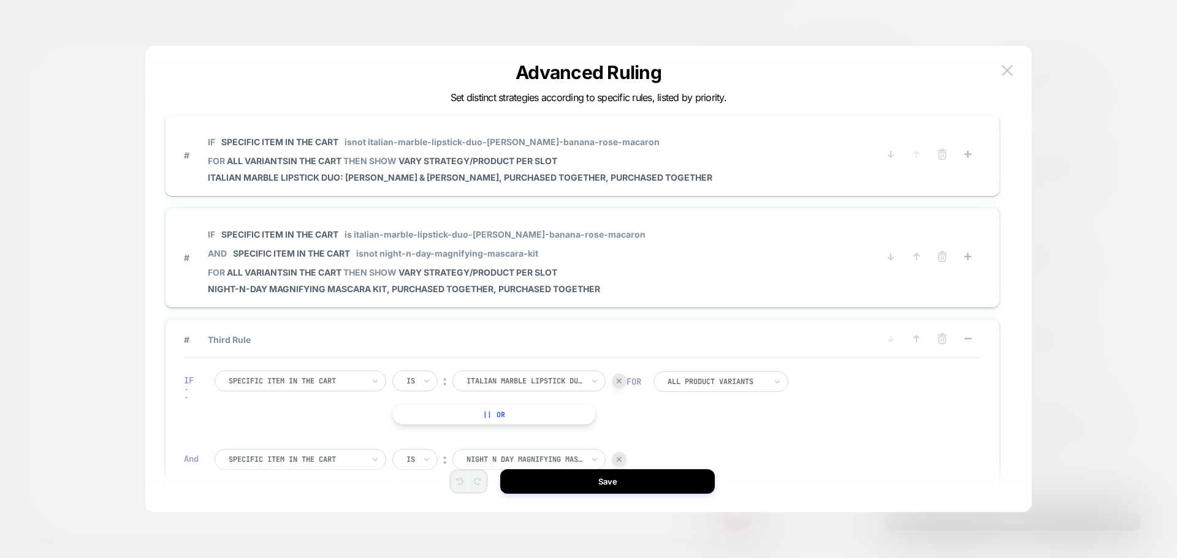
scroll to position [0, 0]
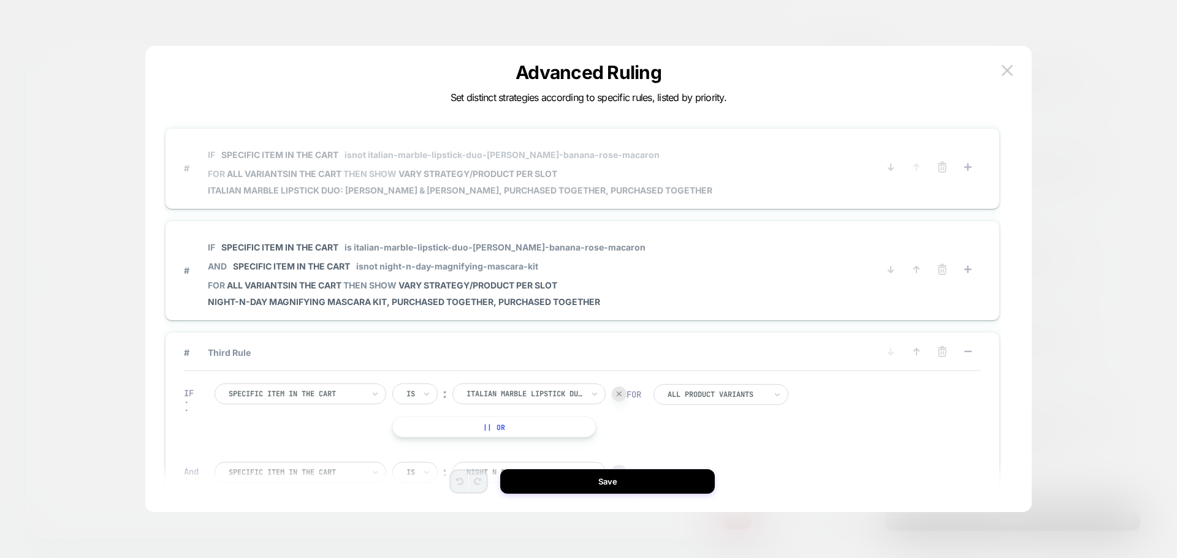
click at [774, 188] on span "# IF Specific item in the cart isnot italian-marble-lipstick-duo-berry-banana-r…" at bounding box center [531, 168] width 694 height 55
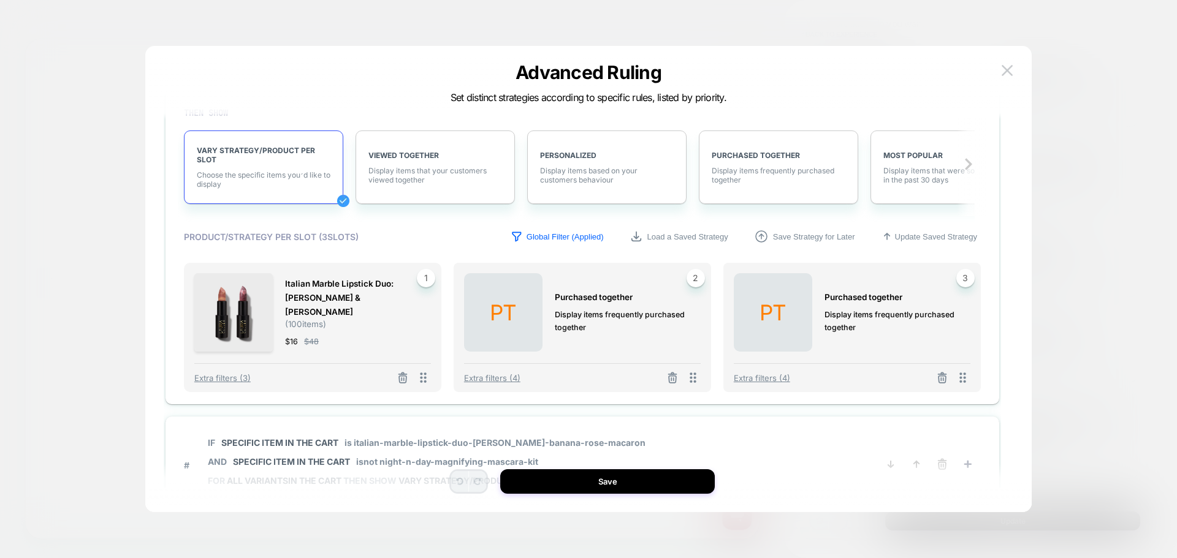
scroll to position [245, 0]
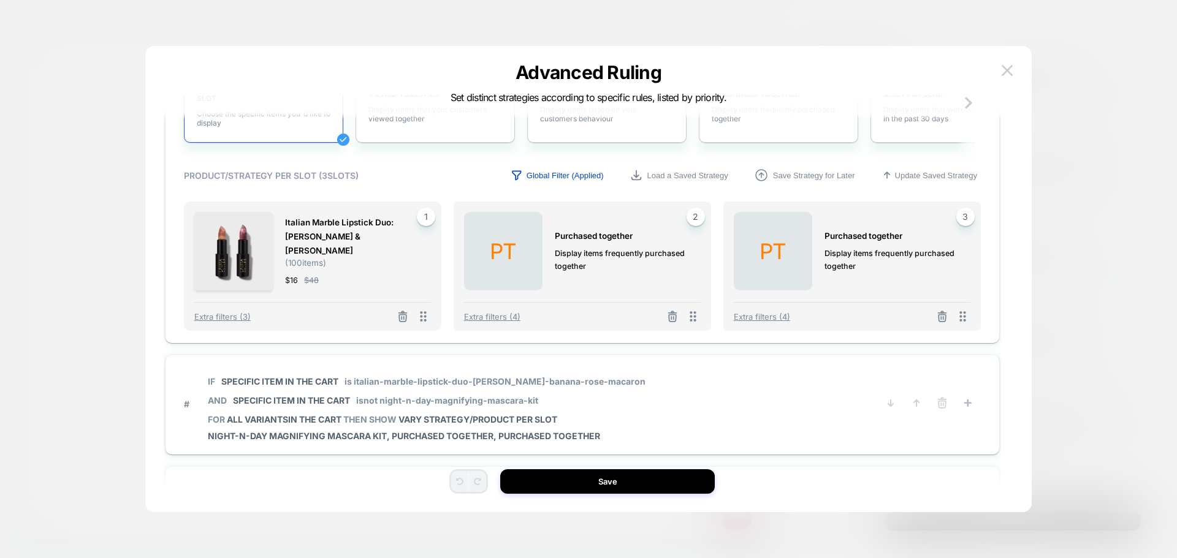
click at [547, 178] on p "Global Filter (Applied)" at bounding box center [565, 175] width 77 height 9
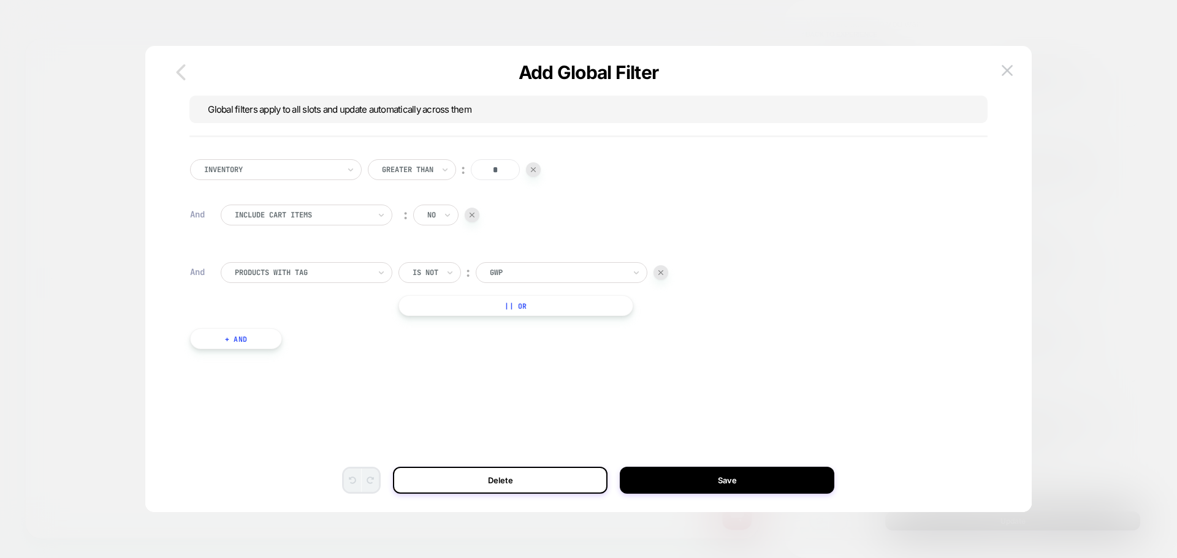
click at [175, 71] on icon "button" at bounding box center [181, 72] width 25 height 25
